Goal: Task Accomplishment & Management: Complete application form

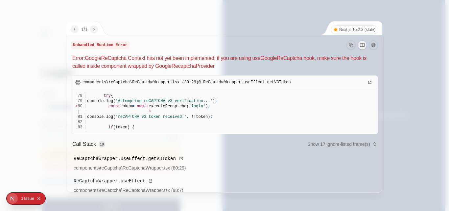
scroll to position [10, 0]
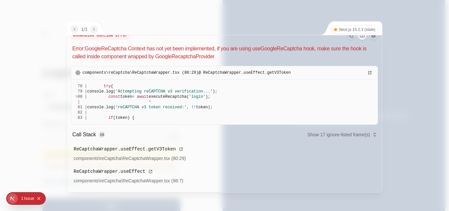
drag, startPoint x: 72, startPoint y: 58, endPoint x: 284, endPoint y: 198, distance: 254.0
click at [284, 192] on div "Unhandled Runtime Error Error: GoogleReCaptcha Context has not yet been impleme…" at bounding box center [224, 109] width 315 height 166
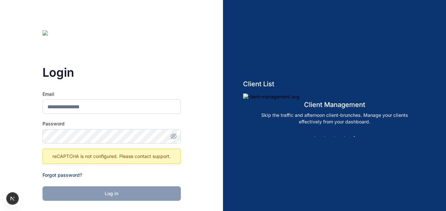
click at [170, 153] on div "reCAPTCHA is not configured. Please contact support." at bounding box center [111, 156] width 138 height 15
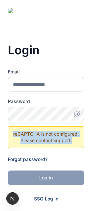
drag, startPoint x: 11, startPoint y: 134, endPoint x: 79, endPoint y: 144, distance: 68.2
click at [79, 144] on div "reCAPTCHA is not configured. Please contact support." at bounding box center [46, 137] width 76 height 22
copy p "reCAPTCHA is not configured. Please contact support."
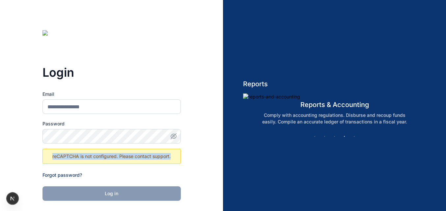
drag, startPoint x: 51, startPoint y: 156, endPoint x: 181, endPoint y: 158, distance: 129.3
click at [91, 158] on div "Login Email Password reCAPTCHA is not configured. Please contact support. Forgo…" at bounding box center [111, 156] width 223 height 313
copy p "reCAPTCHA is not configured. Please contact support."
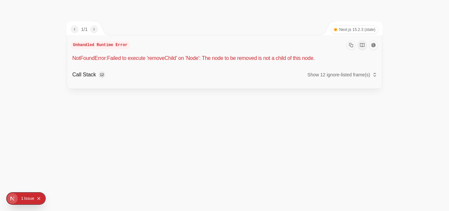
drag, startPoint x: 75, startPoint y: 38, endPoint x: 110, endPoint y: 64, distance: 43.4
click at [110, 64] on div "Unhandled Runtime Error NotFoundError: Failed to execute 'removeChild' on 'Node…" at bounding box center [224, 61] width 315 height 53
click at [166, 38] on div "Unhandled Runtime Error NotFoundError: Failed to execute 'removeChild' on 'Node…" at bounding box center [224, 61] width 315 height 53
drag, startPoint x: 70, startPoint y: 44, endPoint x: 210, endPoint y: 74, distance: 143.3
click at [210, 74] on div "Unhandled Runtime Error NotFoundError: Failed to execute 'removeChild' on 'Node…" at bounding box center [224, 61] width 315 height 53
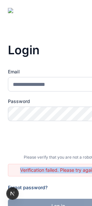
scroll to position [0, 24]
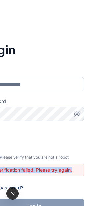
drag, startPoint x: 20, startPoint y: 170, endPoint x: 99, endPoint y: 174, distance: 78.7
click at [68, 174] on html "00 : 00 : 00 Start Timer Create New Login Email Password Please verify that you…" at bounding box center [22, 167] width 92 height 334
copy p "Verification failed. Please try again."
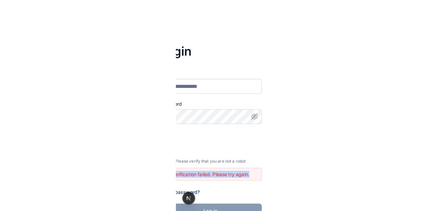
scroll to position [0, 0]
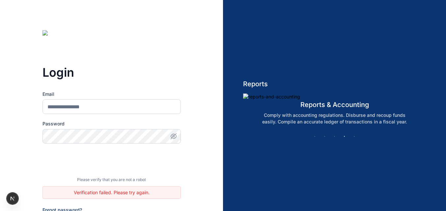
click at [47, 166] on div at bounding box center [111, 162] width 138 height 26
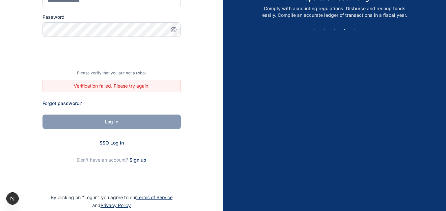
scroll to position [118, 0]
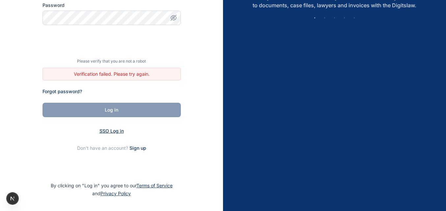
click at [107, 132] on span "SSO Log in" at bounding box center [111, 131] width 24 height 6
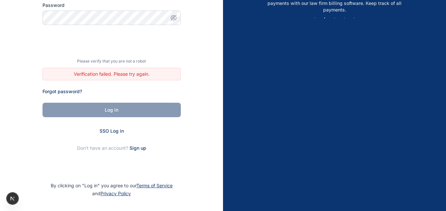
click at [187, 38] on div "Login Email Password Please verify that you are not a robot Verification failed…" at bounding box center [111, 55] width 223 height 347
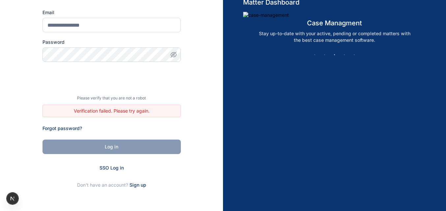
scroll to position [66, 0]
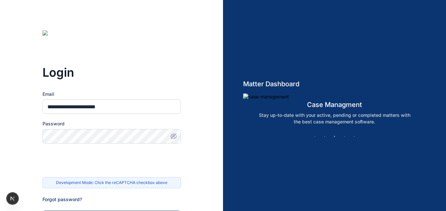
type input "**********"
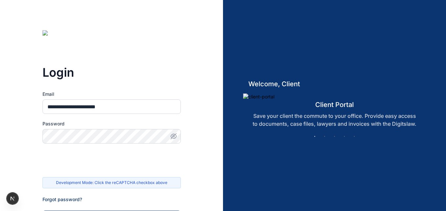
click at [173, 134] on icon "button" at bounding box center [173, 136] width 7 height 7
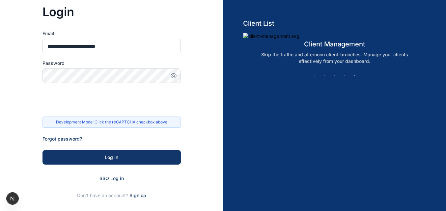
scroll to position [60, 0]
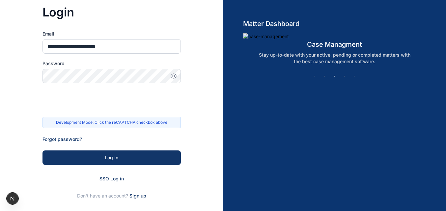
click at [64, 121] on p "Development Mode: Click the reCAPTCHA checkbox above" at bounding box center [111, 122] width 132 height 5
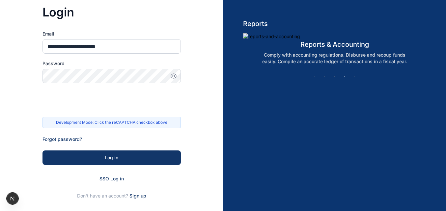
click at [165, 102] on div at bounding box center [111, 102] width 138 height 26
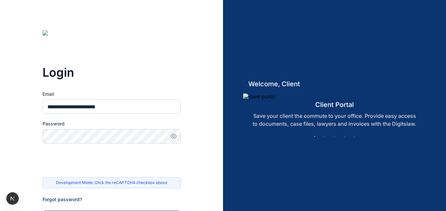
scroll to position [30, 0]
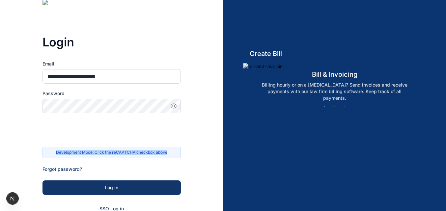
drag, startPoint x: 55, startPoint y: 151, endPoint x: 171, endPoint y: 146, distance: 116.2
click at [171, 146] on form "**********" at bounding box center [111, 145] width 138 height 168
copy p "Development Mode: Click the reCAPTCHA checkbox above"
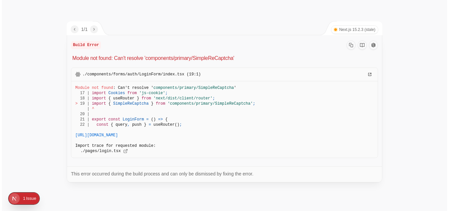
scroll to position [0, 0]
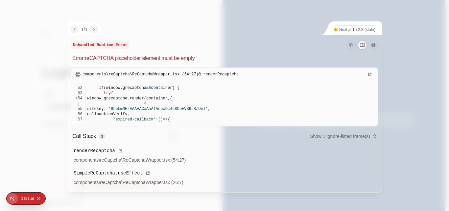
drag, startPoint x: 73, startPoint y: 57, endPoint x: 168, endPoint y: 106, distance: 107.0
click at [160, 93] on div "Unhandled Runtime Error Error: reCAPTCHA placeholder element must be empty comp…" at bounding box center [224, 114] width 315 height 158
click at [308, 7] on div at bounding box center [224, 105] width 449 height 211
drag, startPoint x: 71, startPoint y: 42, endPoint x: 226, endPoint y: 182, distance: 208.3
click at [226, 182] on div "Unhandled Runtime Error Error: reCAPTCHA placeholder element must be empty comp…" at bounding box center [224, 114] width 315 height 158
